Goal: Task Accomplishment & Management: Use online tool/utility

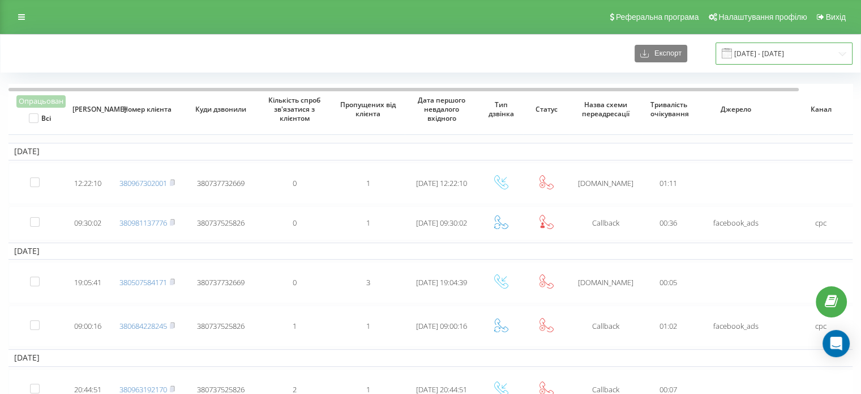
click at [772, 63] on input "01.07.2024 - 01.08.2024" at bounding box center [784, 53] width 137 height 22
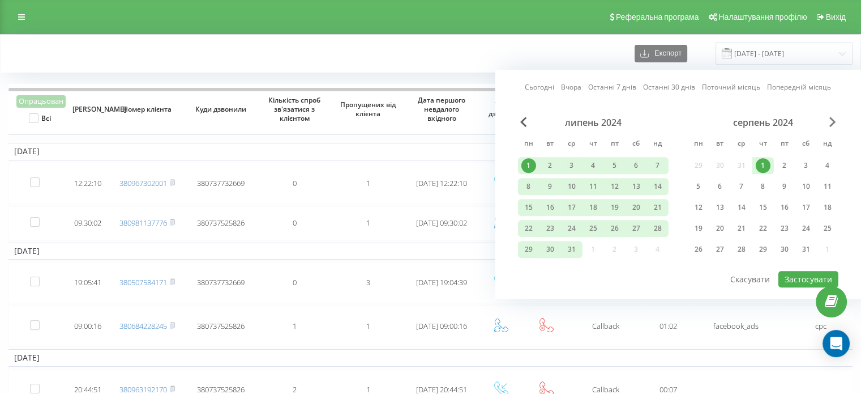
click at [831, 121] on span "Next Month" at bounding box center [833, 122] width 7 height 10
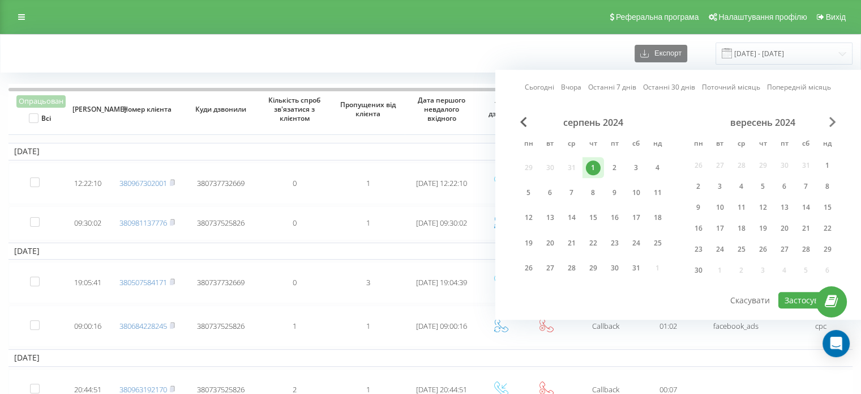
click at [831, 121] on span "Next Month" at bounding box center [833, 122] width 7 height 10
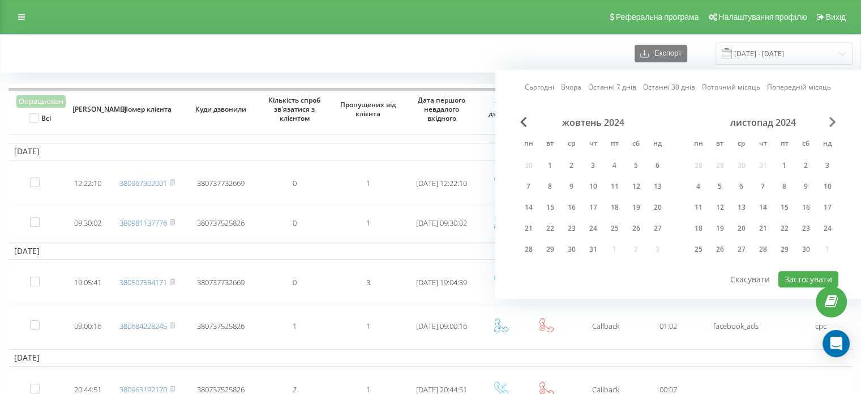
click at [831, 121] on span "Next Month" at bounding box center [833, 122] width 7 height 10
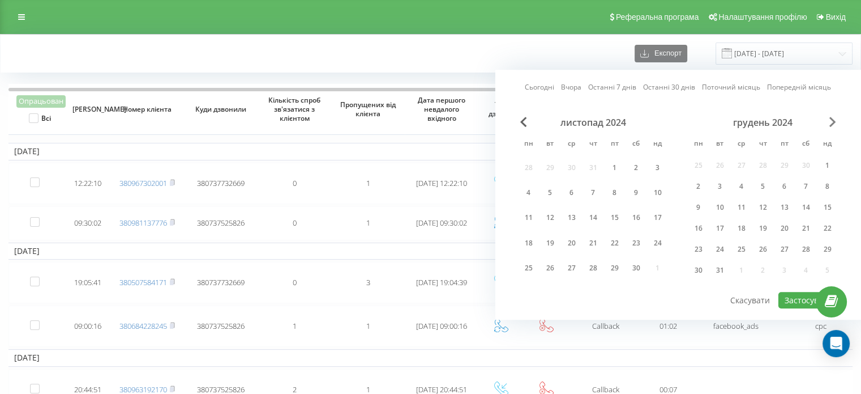
click at [831, 121] on span "Next Month" at bounding box center [833, 122] width 7 height 10
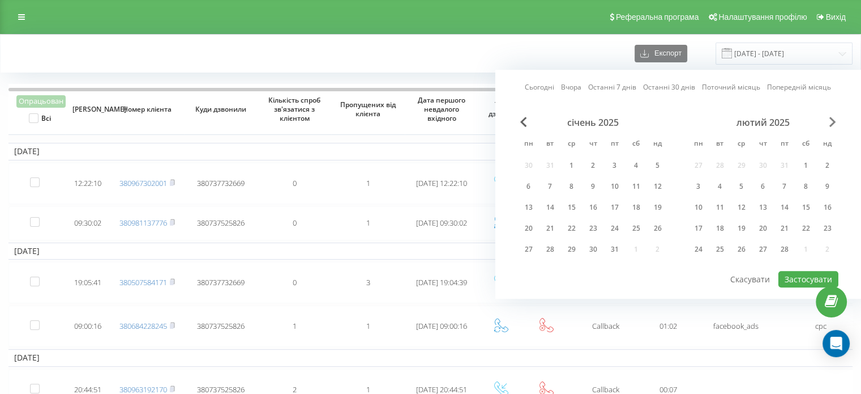
click at [831, 121] on span "Next Month" at bounding box center [833, 122] width 7 height 10
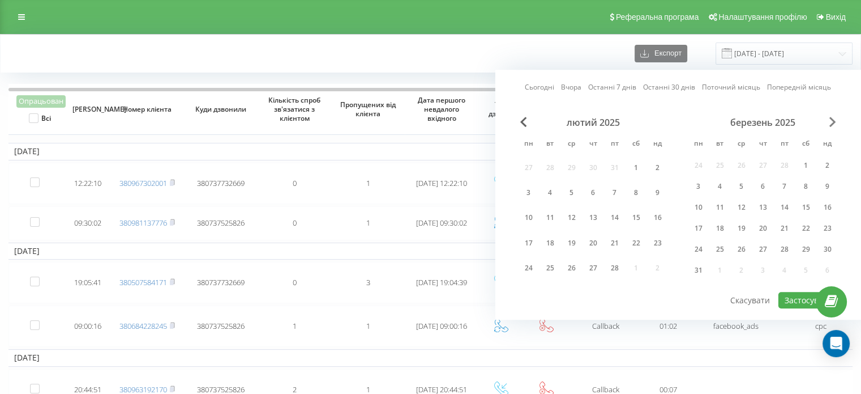
click at [831, 121] on span "Next Month" at bounding box center [833, 122] width 7 height 10
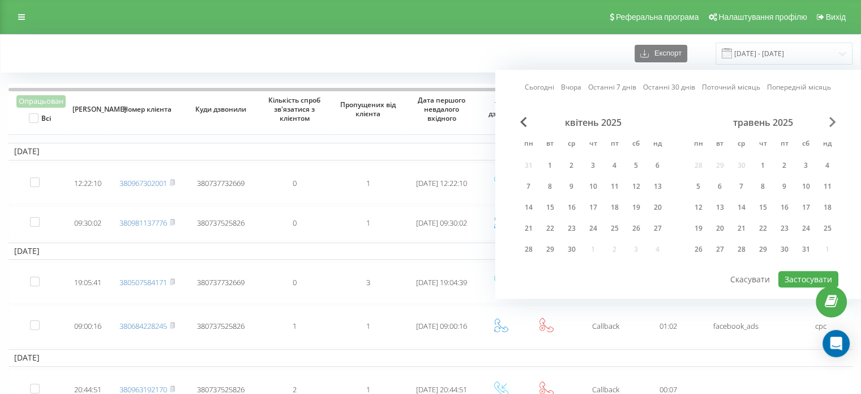
click at [831, 121] on span "Next Month" at bounding box center [833, 122] width 7 height 10
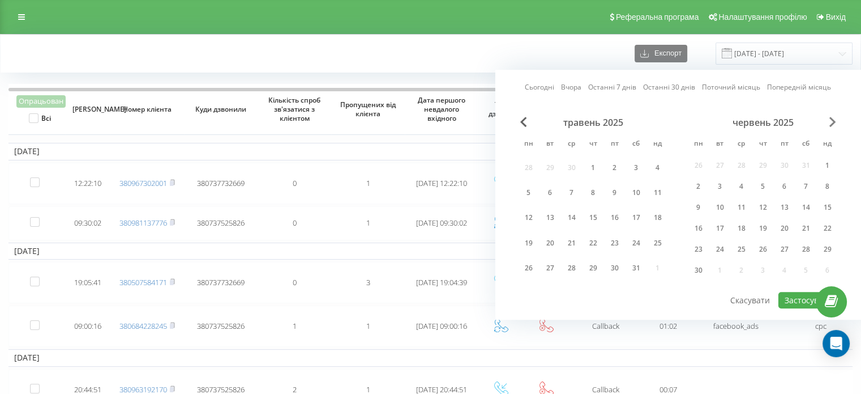
click at [831, 121] on span "Next Month" at bounding box center [833, 122] width 7 height 10
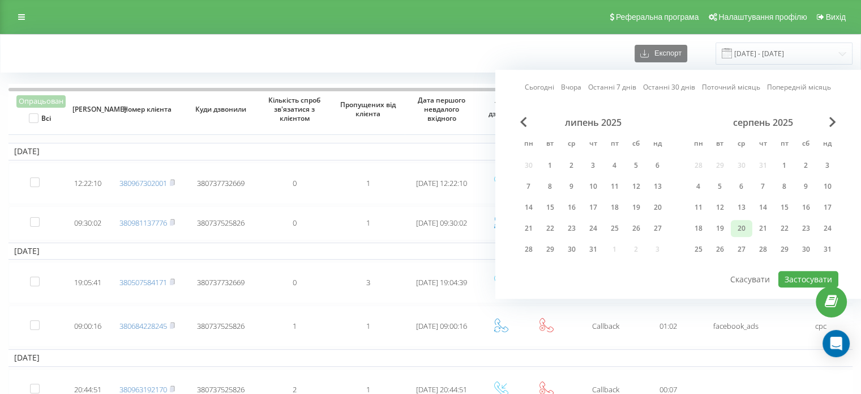
click at [738, 221] on div "20" at bounding box center [741, 228] width 15 height 15
drag, startPoint x: 763, startPoint y: 223, endPoint x: 780, endPoint y: 249, distance: 30.8
click at [763, 224] on div "21" at bounding box center [763, 228] width 15 height 15
click at [786, 274] on button "Застосувати" at bounding box center [809, 279] width 60 height 16
type input "[DATE] - [DATE]"
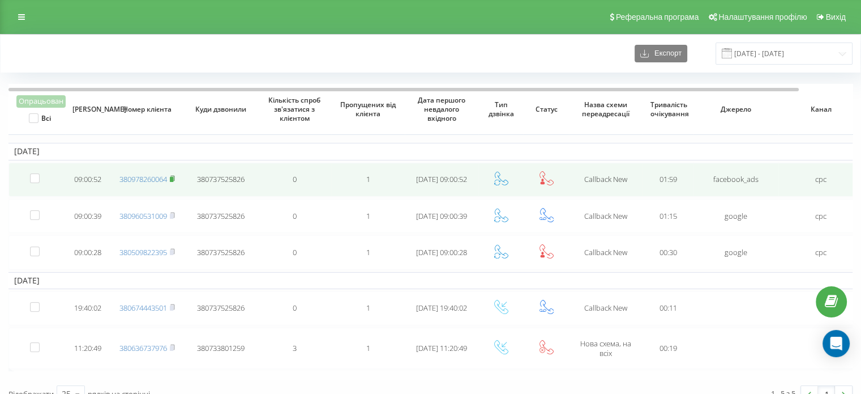
click at [173, 178] on rect at bounding box center [171, 179] width 3 height 5
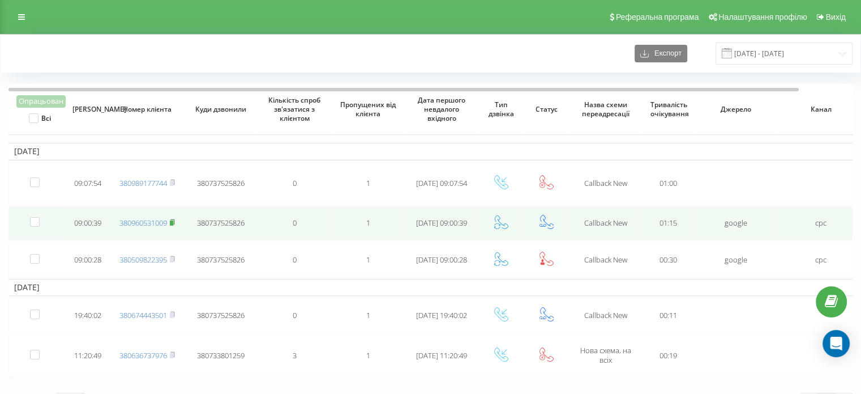
click at [173, 220] on rect at bounding box center [171, 222] width 3 height 5
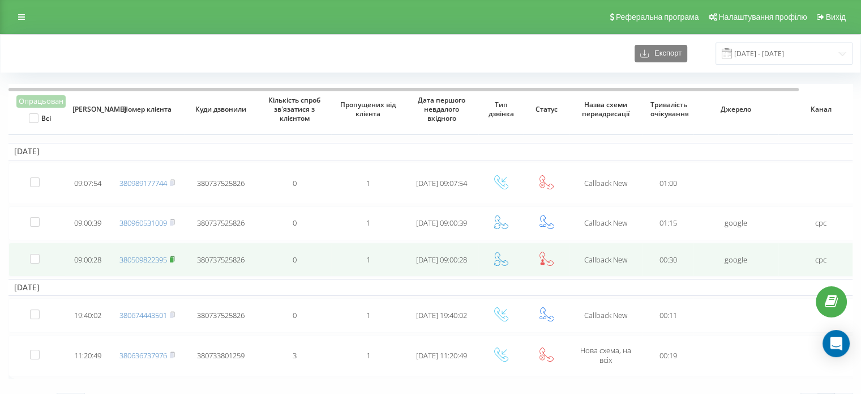
click at [173, 257] on rect at bounding box center [171, 259] width 3 height 5
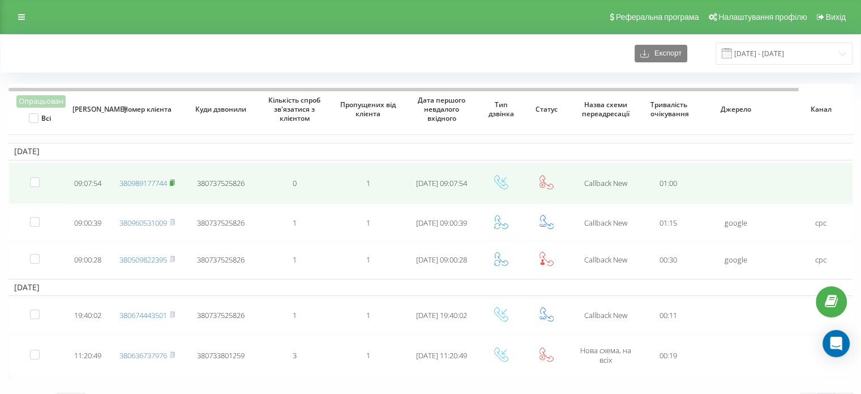
click at [173, 181] on rect at bounding box center [171, 183] width 3 height 5
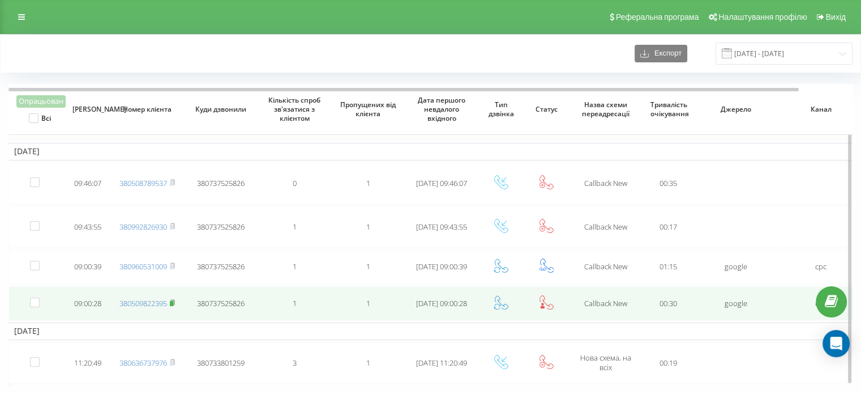
click at [173, 302] on rect at bounding box center [171, 303] width 3 height 5
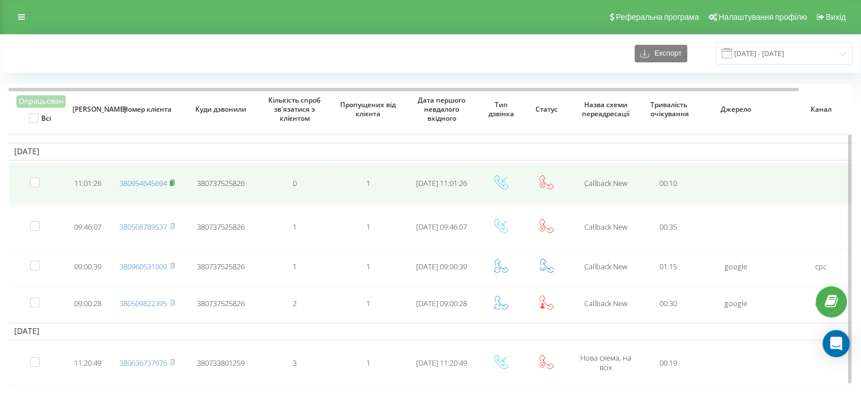
click at [173, 179] on icon at bounding box center [172, 182] width 5 height 7
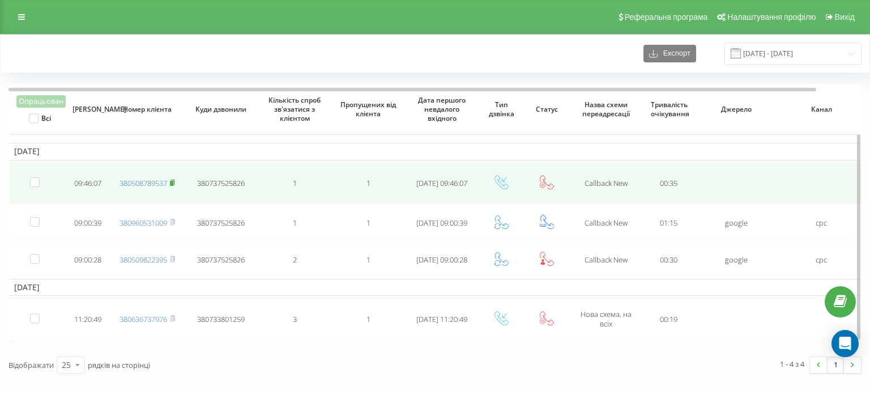
click at [172, 181] on rect at bounding box center [171, 183] width 3 height 5
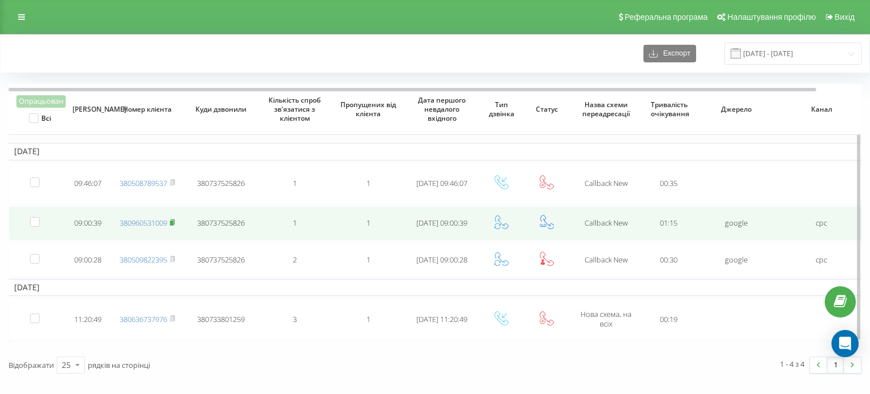
click at [174, 219] on icon at bounding box center [172, 221] width 4 height 5
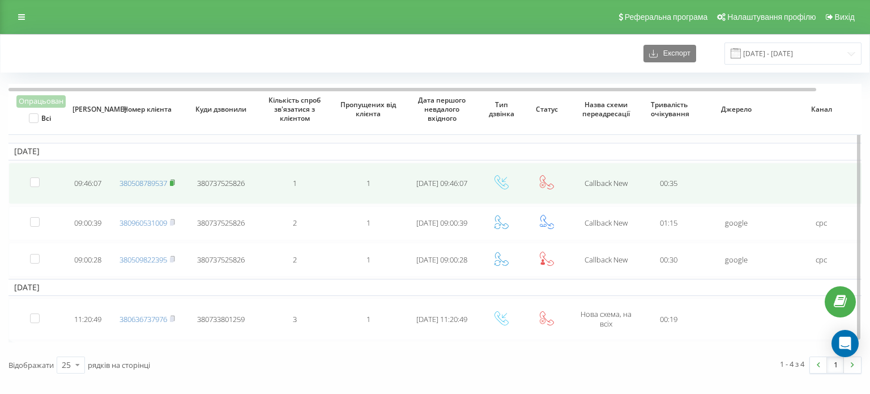
click at [173, 181] on rect at bounding box center [171, 183] width 3 height 5
